Goal: Transaction & Acquisition: Download file/media

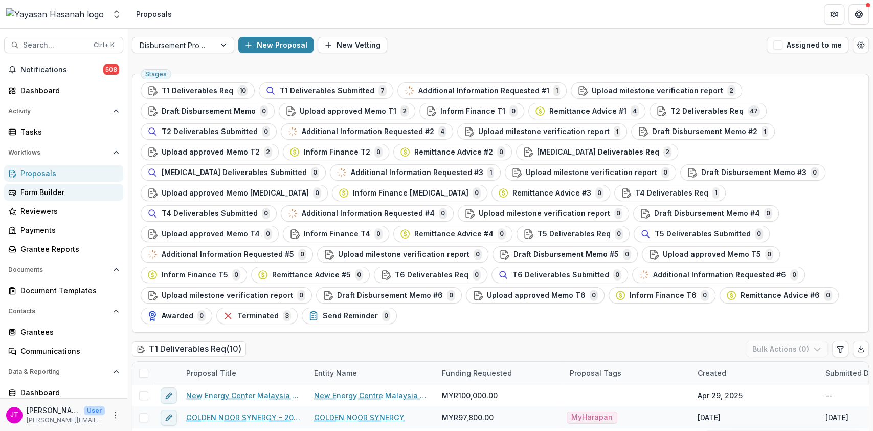
click at [25, 186] on link "Form Builder" at bounding box center [63, 192] width 119 height 17
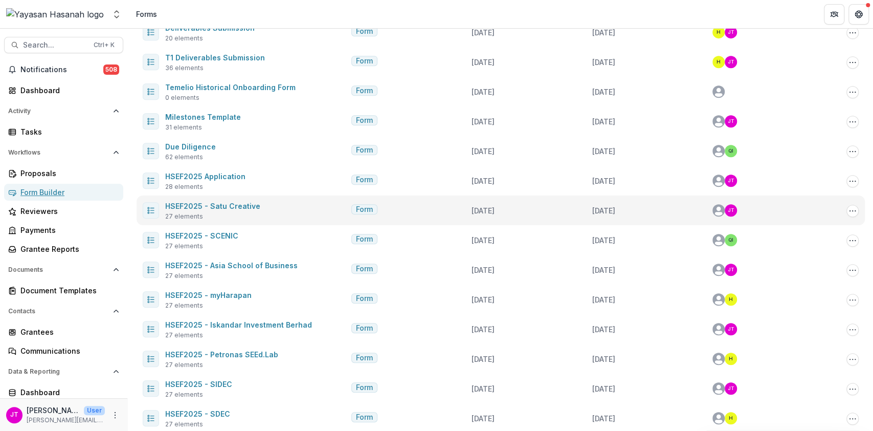
scroll to position [365, 0]
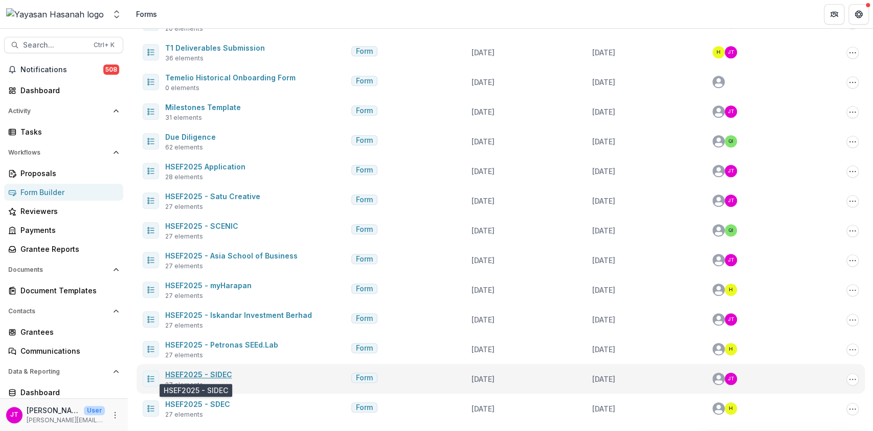
click at [212, 257] on link "HSEF2025 - SIDEC" at bounding box center [198, 374] width 67 height 9
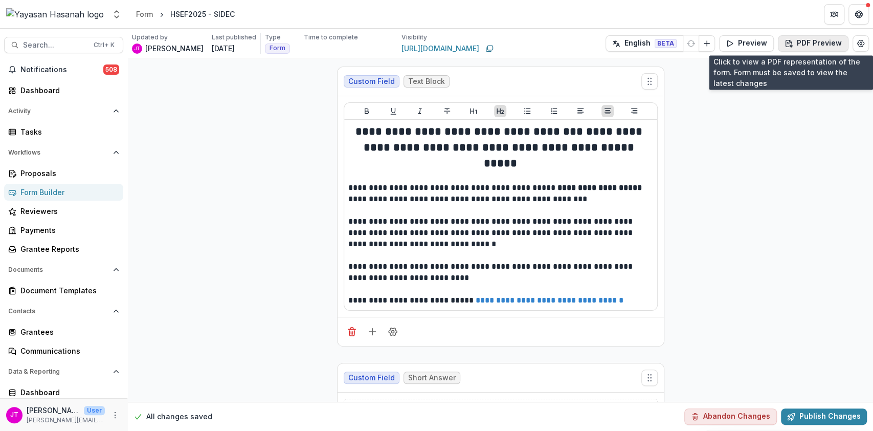
click at [716, 44] on button "PDF Preview" at bounding box center [813, 43] width 71 height 16
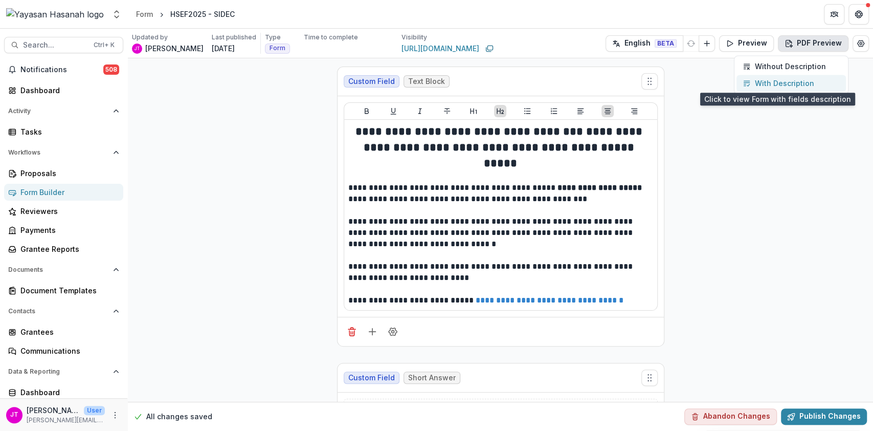
click at [716, 79] on p "With Description" at bounding box center [784, 83] width 59 height 11
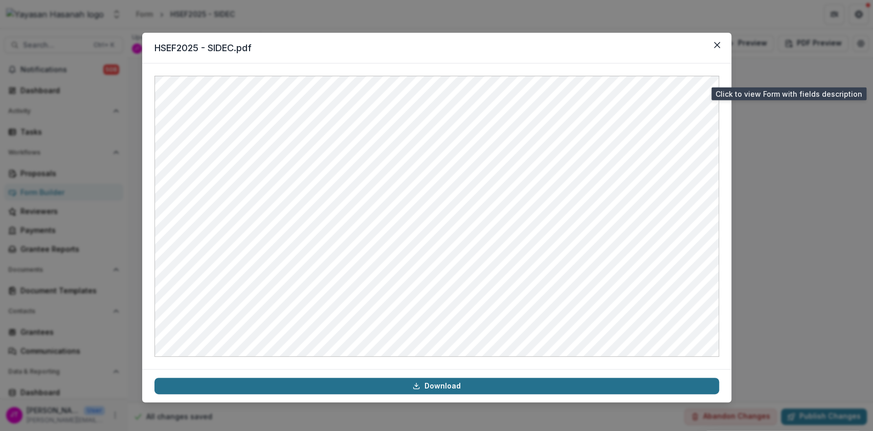
click at [492, 257] on link "Download" at bounding box center [436, 385] width 565 height 16
